Goal: Information Seeking & Learning: Learn about a topic

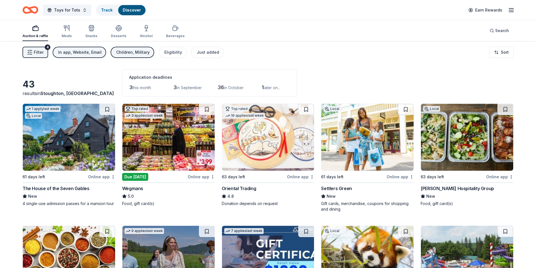
click at [74, 50] on div "In app, Website, Email" at bounding box center [79, 52] width 43 height 7
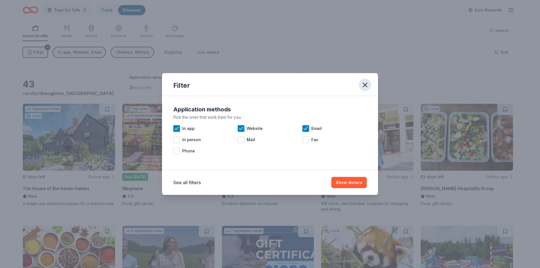
click at [366, 84] on icon "button" at bounding box center [365, 85] width 8 height 8
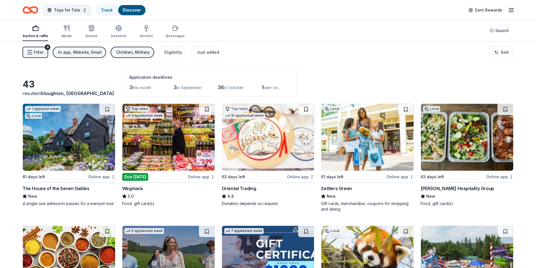
click at [122, 52] on div "Children, Military" at bounding box center [132, 52] width 33 height 7
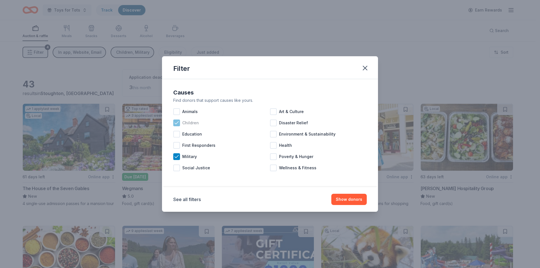
click at [177, 122] on icon at bounding box center [177, 123] width 6 height 6
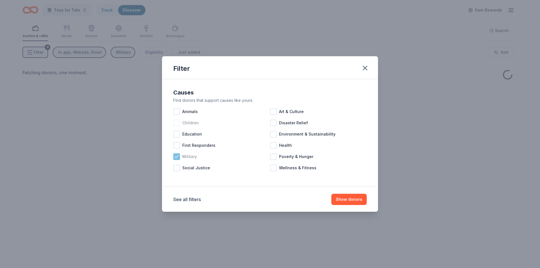
click at [178, 157] on icon at bounding box center [177, 157] width 6 height 6
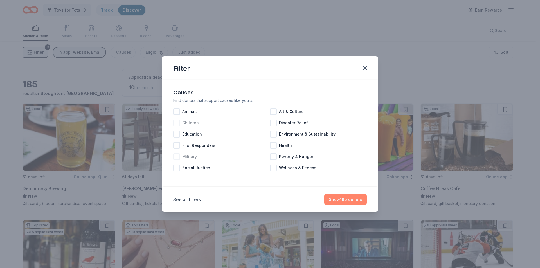
click at [348, 199] on button "Show 185 donors" at bounding box center [346, 199] width 43 height 11
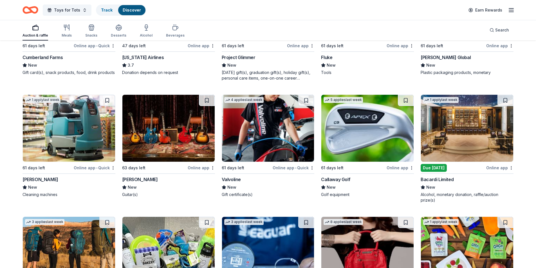
scroll to position [2763, 0]
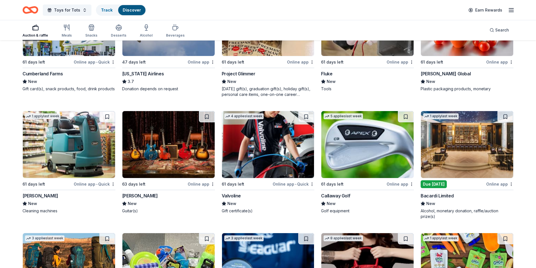
click at [448, 149] on img at bounding box center [467, 144] width 92 height 67
